Goal: Book appointment/travel/reservation

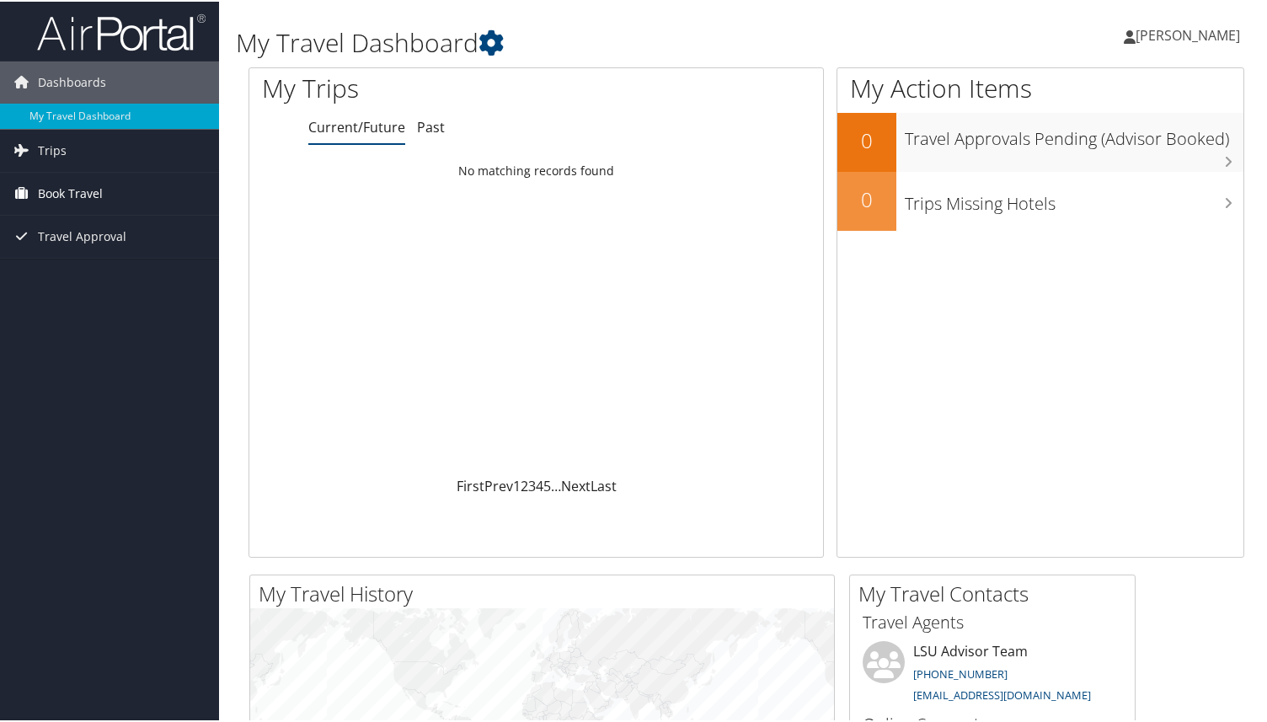
click at [72, 183] on span "Book Travel" at bounding box center [70, 192] width 65 height 42
click at [88, 253] on link "Book/Manage Online Trips" at bounding box center [109, 250] width 219 height 25
